Goal: Check status: Check status

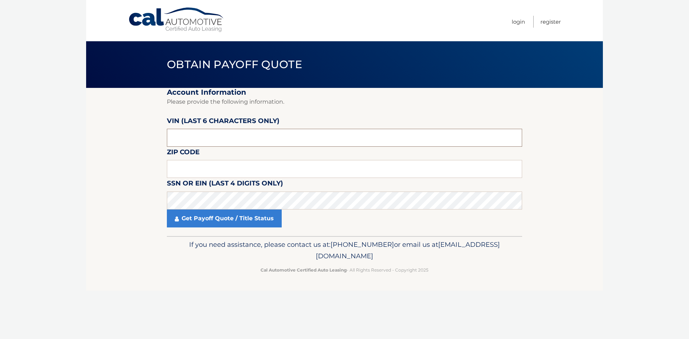
click at [204, 139] on input "text" at bounding box center [344, 138] width 355 height 18
paste input "175613"
type input "175613"
click at [201, 170] on input "text" at bounding box center [344, 169] width 355 height 18
type input "10307"
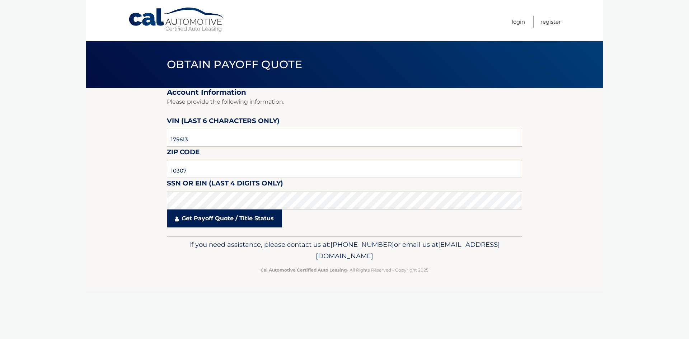
click at [241, 219] on link "Get Payoff Quote / Title Status" at bounding box center [224, 219] width 115 height 18
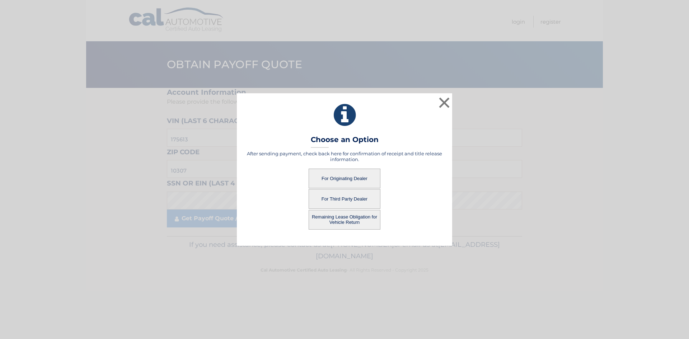
click at [355, 176] on button "For Originating Dealer" at bounding box center [345, 179] width 72 height 20
click at [357, 178] on button "For Originating Dealer" at bounding box center [345, 179] width 72 height 20
click at [351, 176] on button "For Originating Dealer" at bounding box center [345, 179] width 72 height 20
click at [351, 177] on button "For Originating Dealer" at bounding box center [345, 179] width 72 height 20
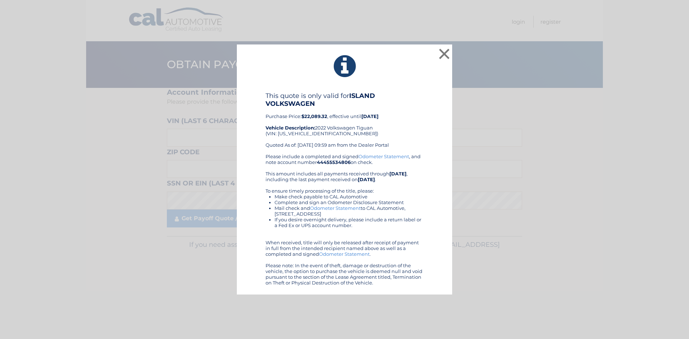
click at [398, 148] on div "This quote is only valid for ISLAND VOLKSWAGEN Purchase Price: $22,089.32 , eff…" at bounding box center [345, 123] width 158 height 62
click at [449, 51] on button "×" at bounding box center [444, 54] width 14 height 14
click at [447, 51] on button "×" at bounding box center [444, 54] width 14 height 14
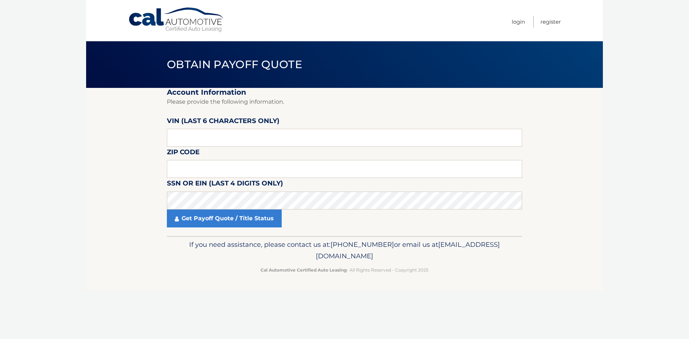
click at [574, 138] on section "Account Information Please provide the following information. [PERSON_NAME] (la…" at bounding box center [344, 162] width 517 height 148
